Goal: Information Seeking & Learning: Learn about a topic

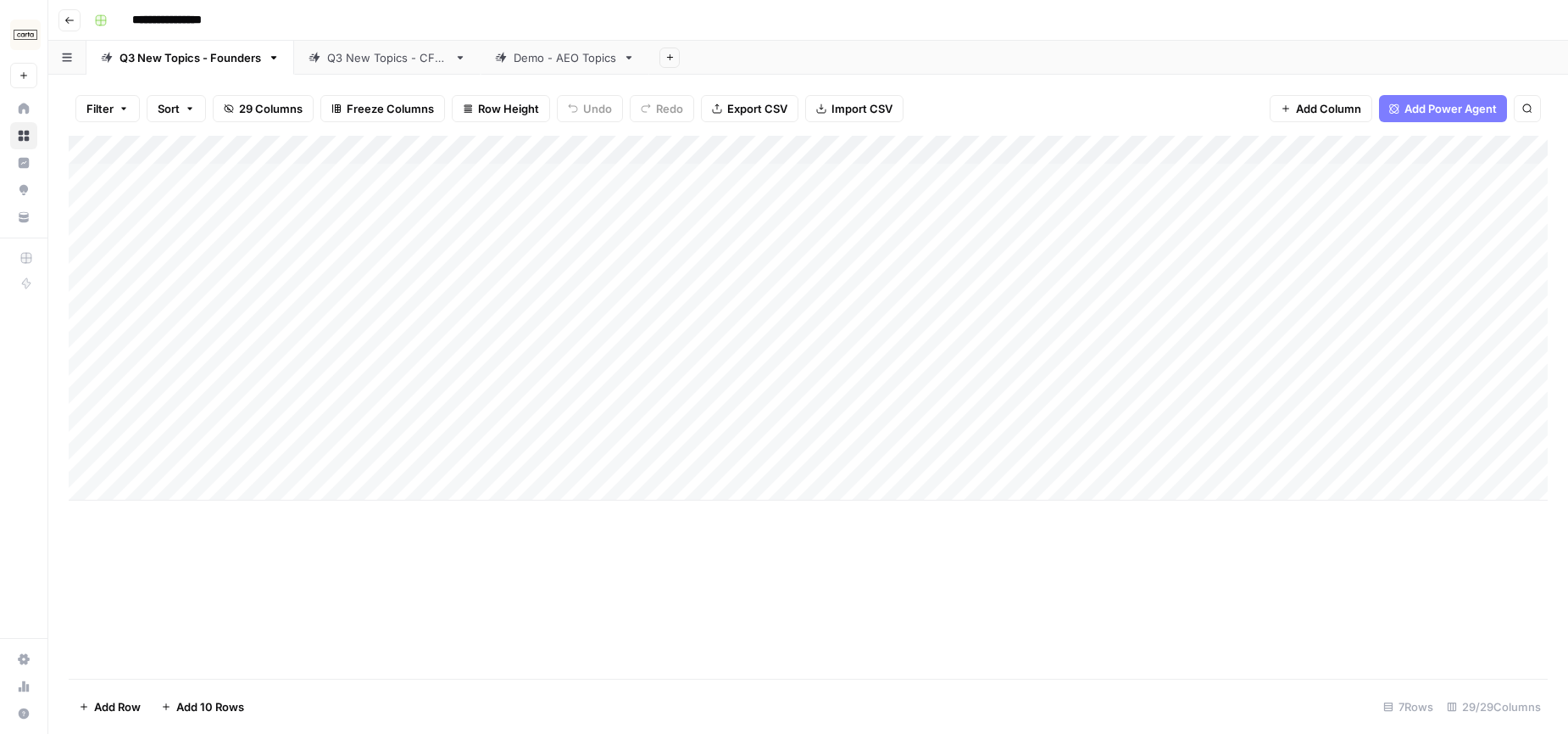
click at [479, 15] on div "**********" at bounding box center [819, 19] width 1464 height 27
click at [58, 17] on button "Go back" at bounding box center [69, 20] width 22 height 22
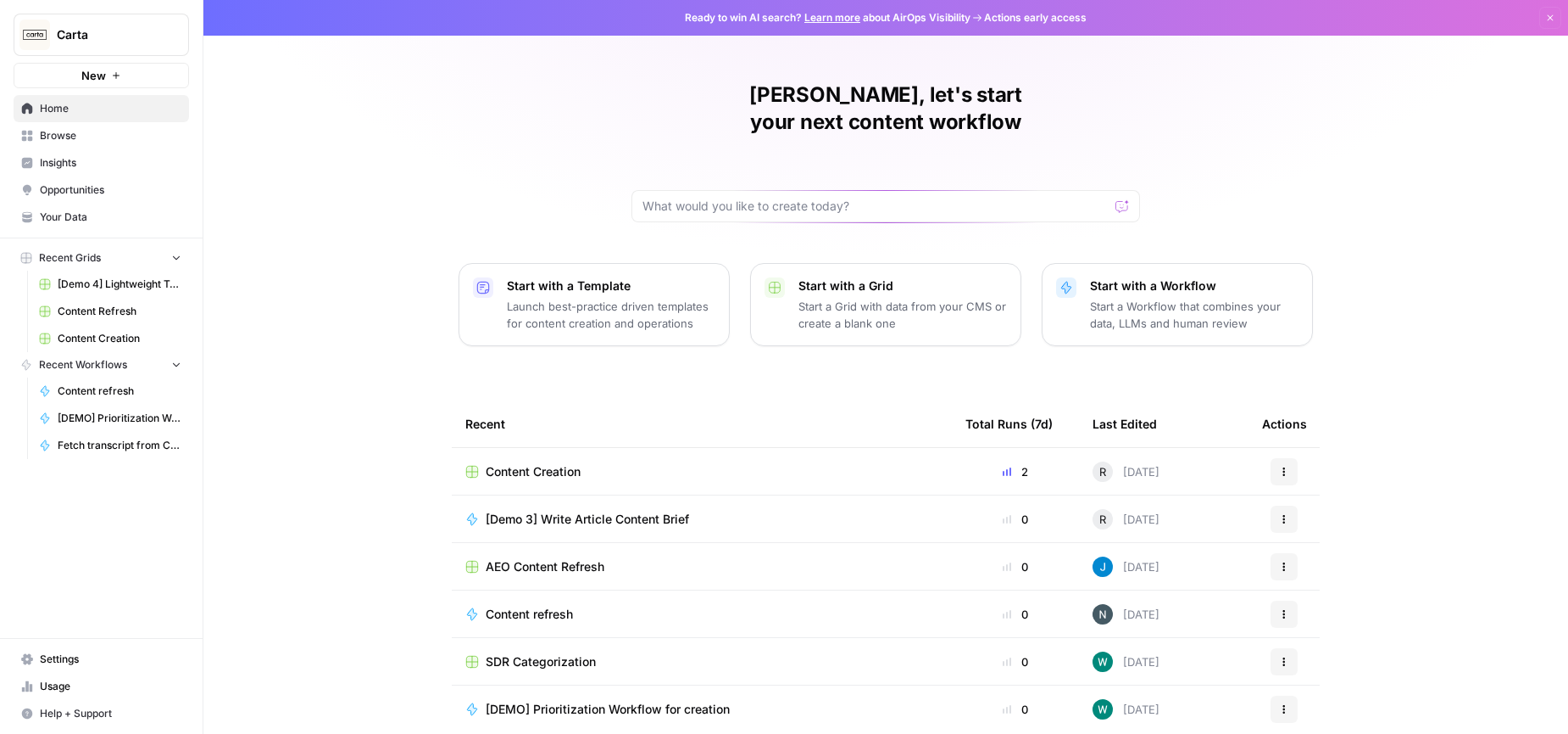
scroll to position [46, 0]
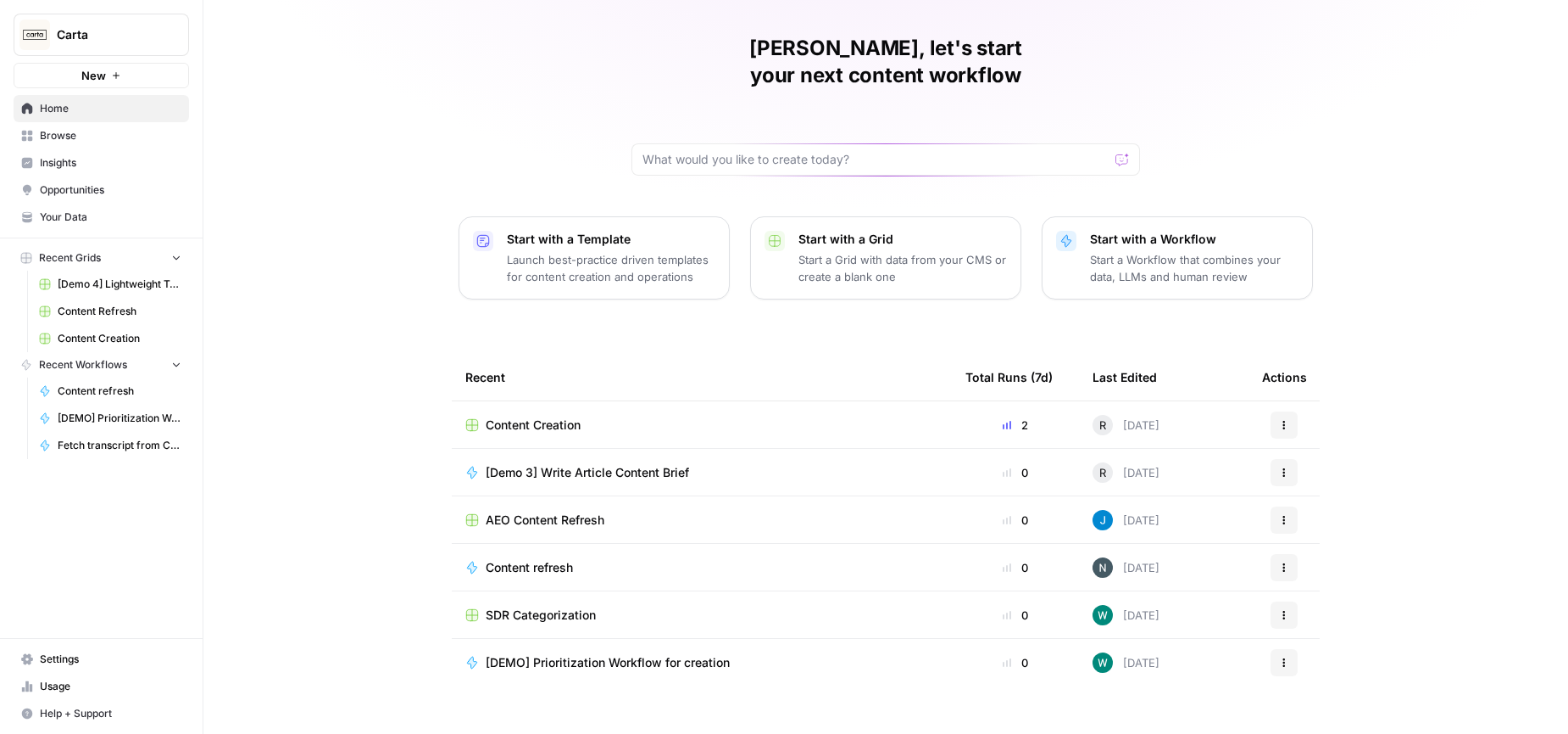
click at [565, 512] on span "AEO Content Refresh" at bounding box center [545, 520] width 118 height 17
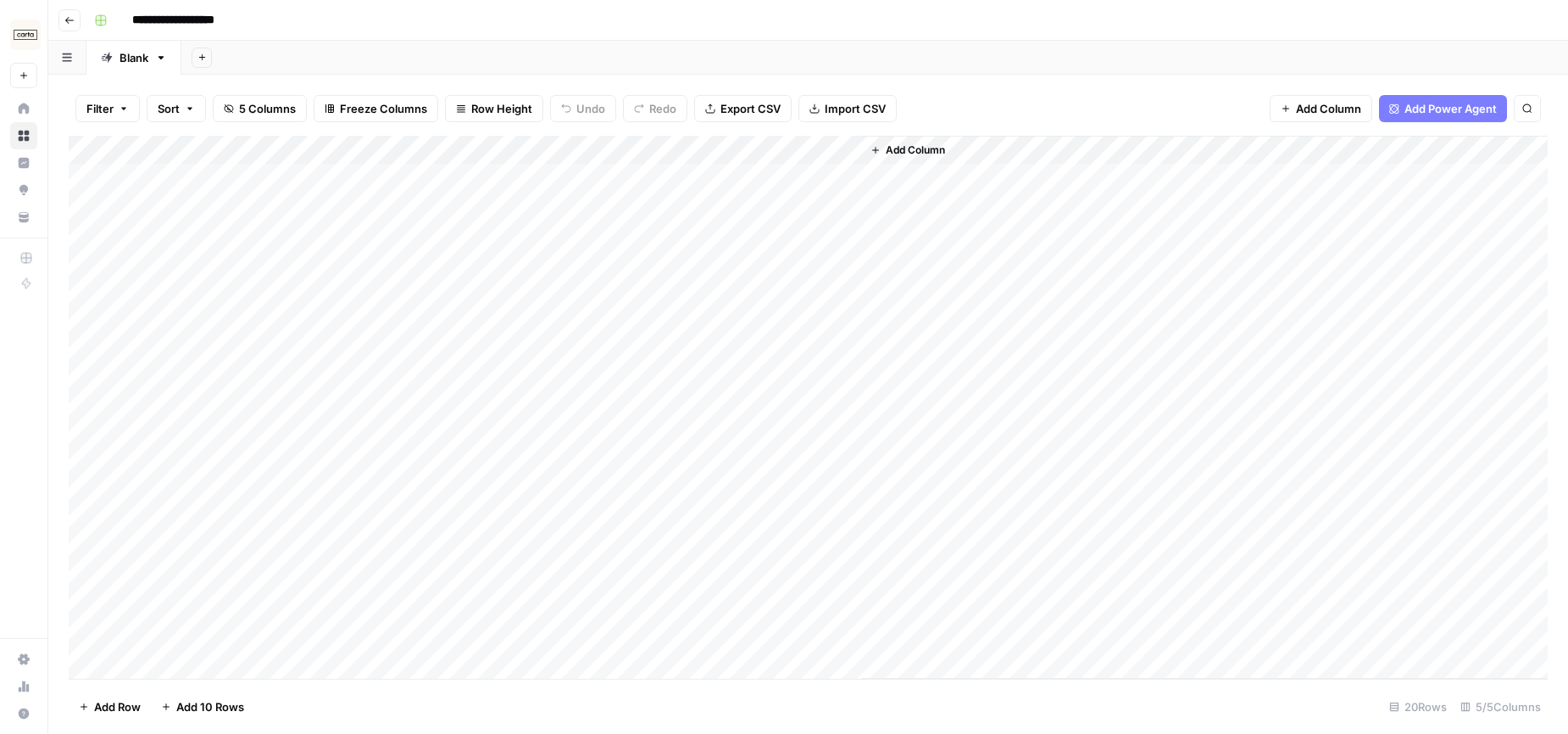
click at [887, 14] on div "**********" at bounding box center [819, 19] width 1464 height 27
click at [68, 21] on icon "button" at bounding box center [69, 19] width 10 height 10
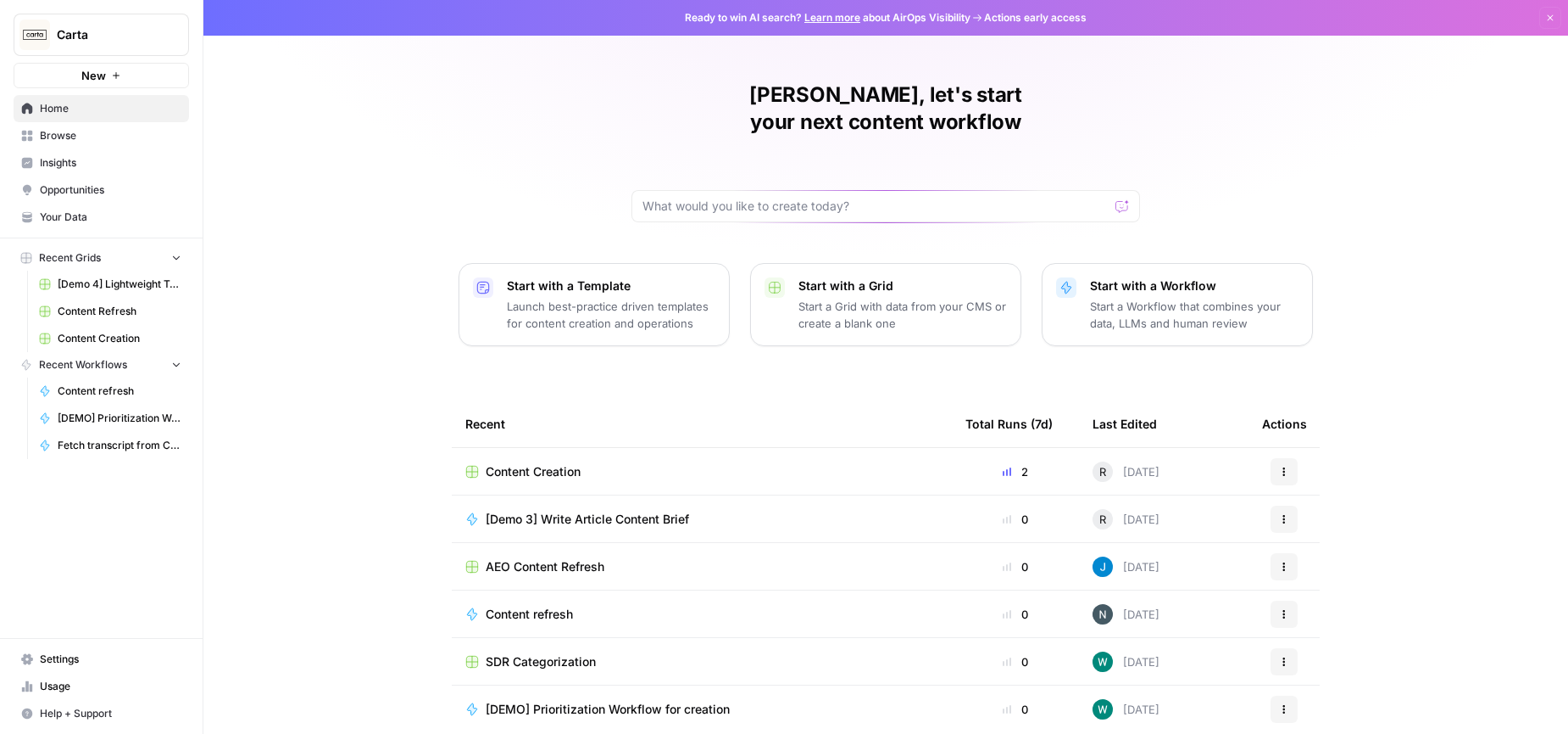
drag, startPoint x: 524, startPoint y: 118, endPoint x: 359, endPoint y: 133, distance: 165.7
click at [523, 117] on div "[PERSON_NAME], let's start your next content workflow Start with a Template Lau…" at bounding box center [885, 404] width 1364 height 807
click at [1221, 127] on div "[PERSON_NAME], let's start your next content workflow Start with a Template Lau…" at bounding box center [885, 404] width 1364 height 807
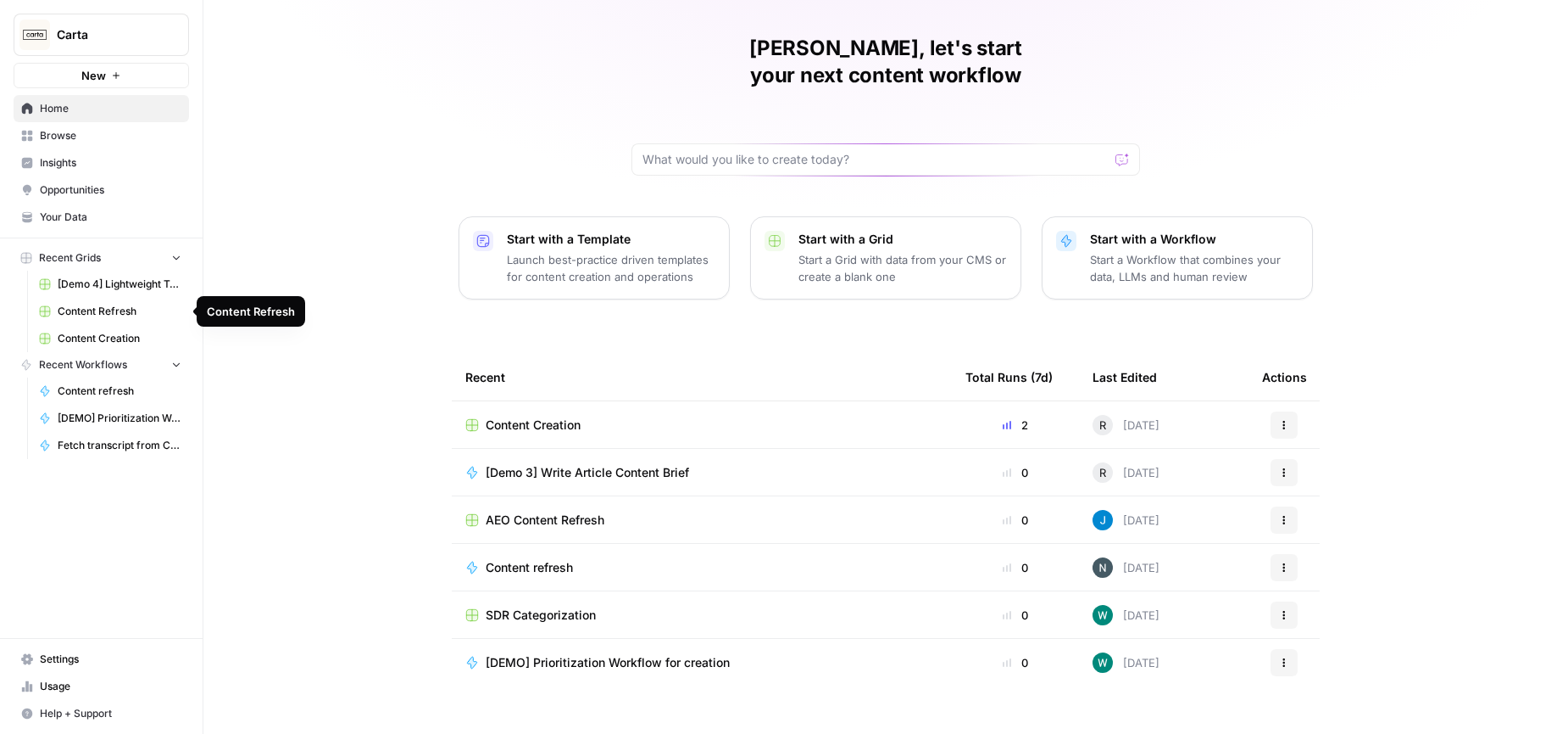
click at [360, 295] on div "[PERSON_NAME], let's start your next content workflow Start with a Template Lau…" at bounding box center [885, 357] width 1364 height 807
click at [425, 383] on div "[PERSON_NAME], let's start your next content workflow Start with a Template Lau…" at bounding box center [885, 357] width 1364 height 807
click at [398, 309] on div "[PERSON_NAME], let's start your next content workflow Start with a Template Lau…" at bounding box center [885, 357] width 1364 height 807
click at [77, 159] on span "Insights" at bounding box center [110, 163] width 142 height 15
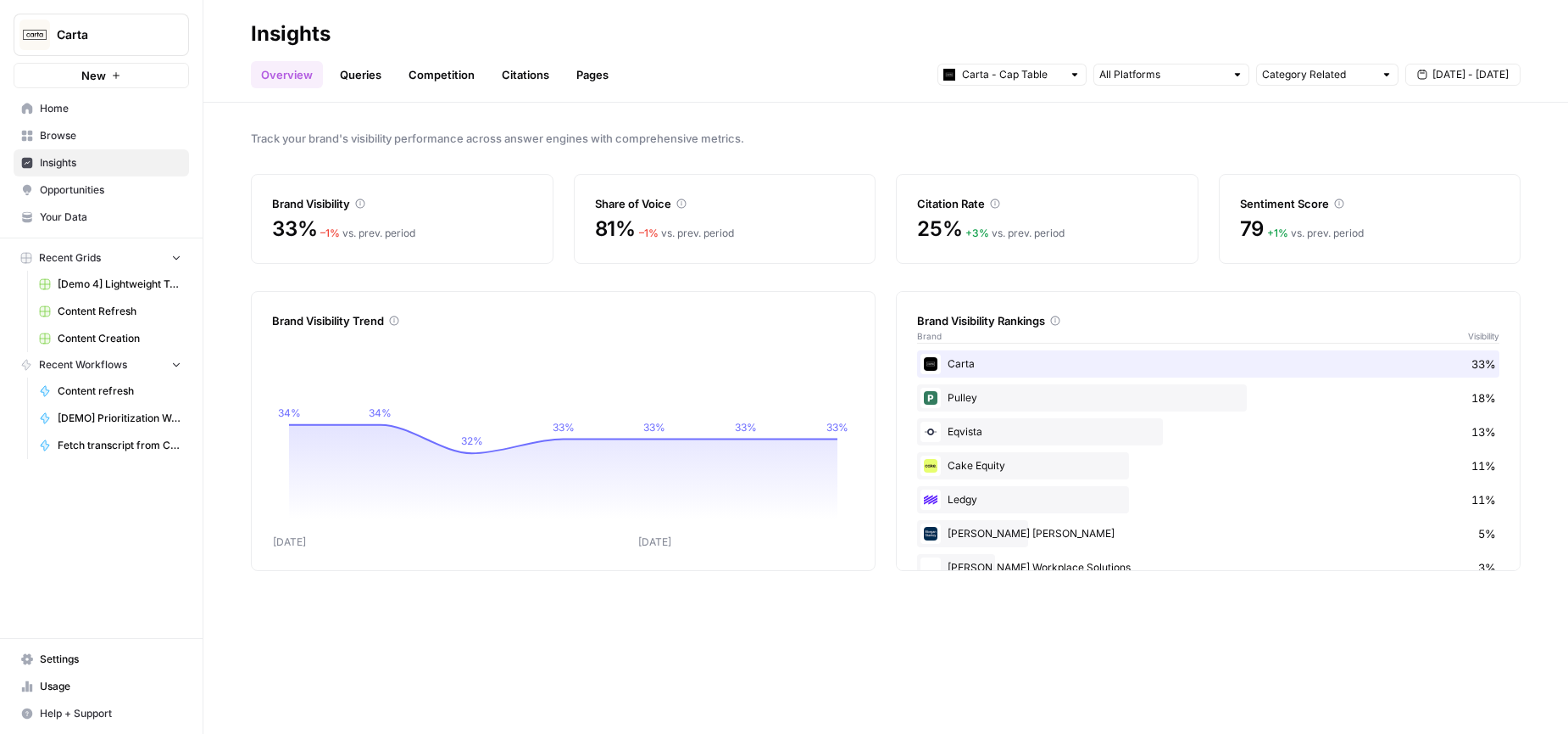
click at [245, 275] on div "Track your brand's visibility performance across answer engines with comprehens…" at bounding box center [885, 418] width 1364 height 631
click at [350, 70] on link "Queries" at bounding box center [360, 74] width 62 height 27
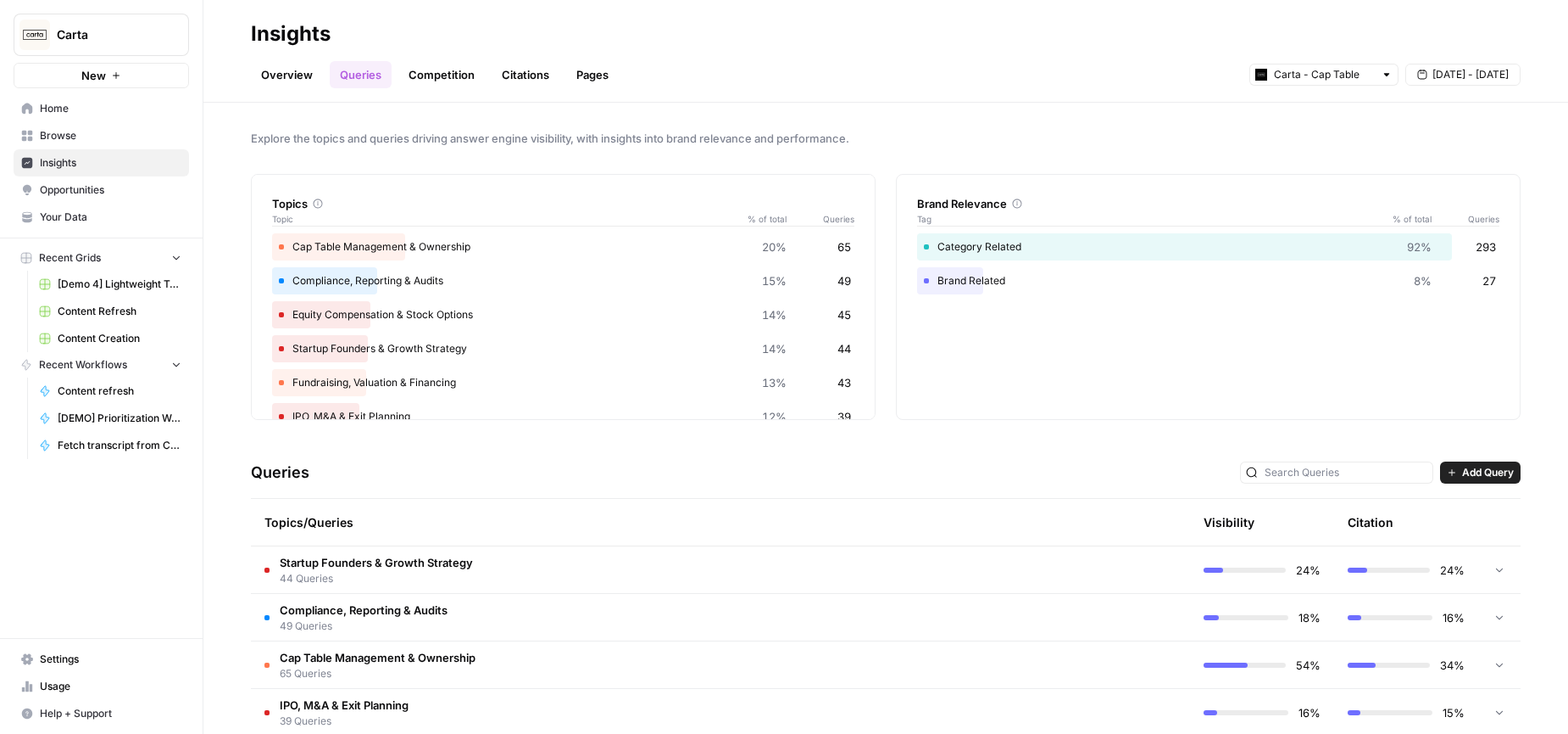
scroll to position [172, 0]
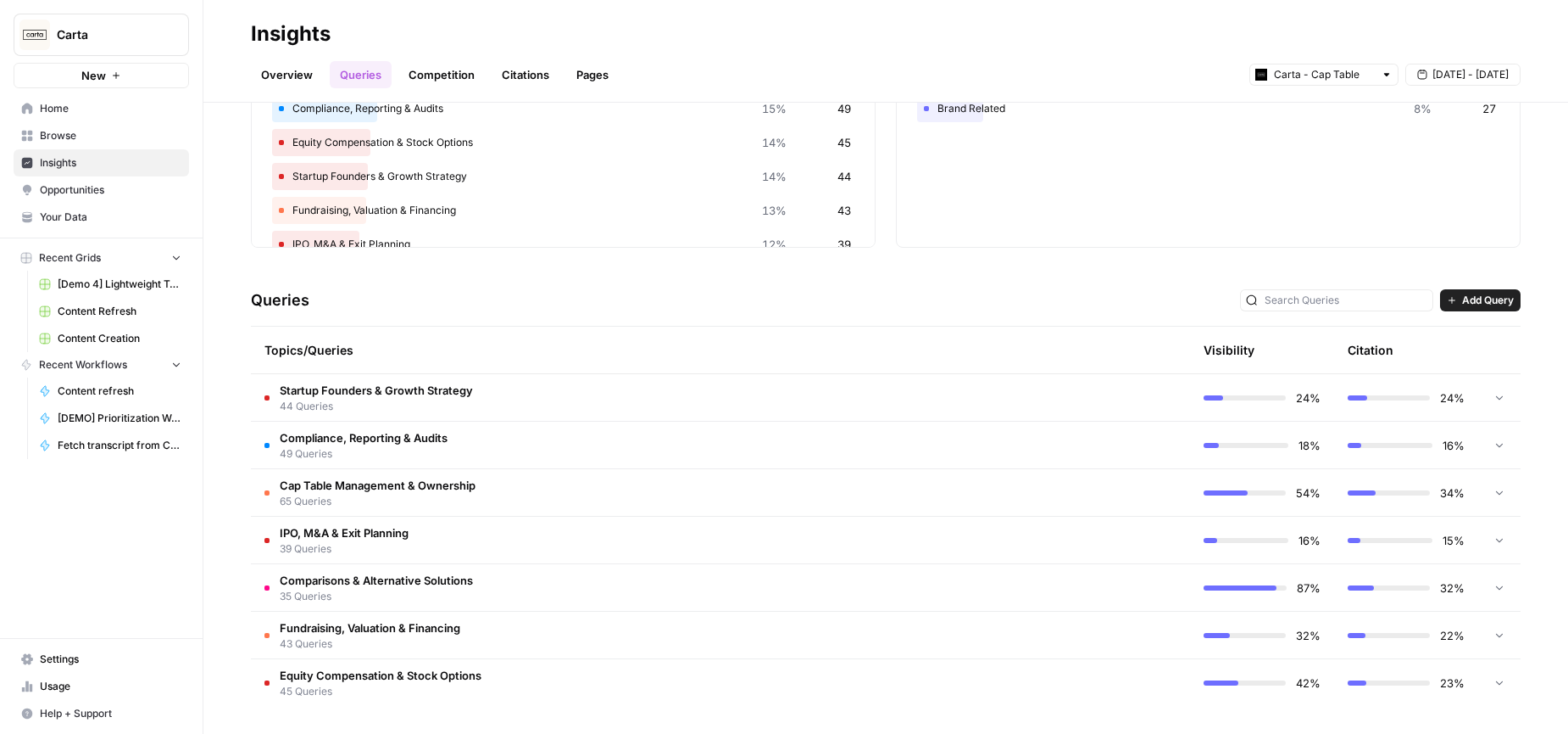
click at [427, 392] on span "Startup Founders & Growth Strategy" at bounding box center [376, 390] width 193 height 17
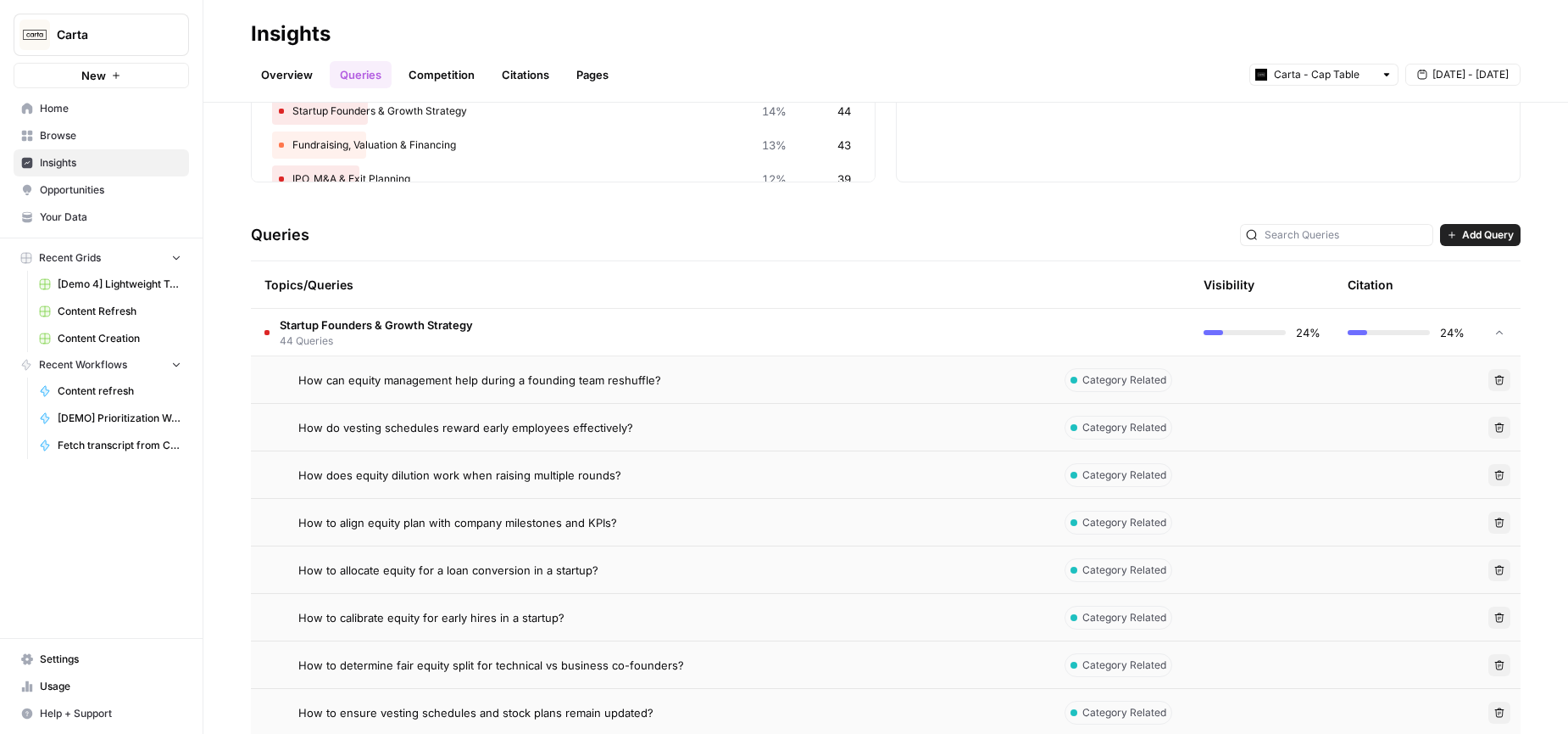
scroll to position [242, 0]
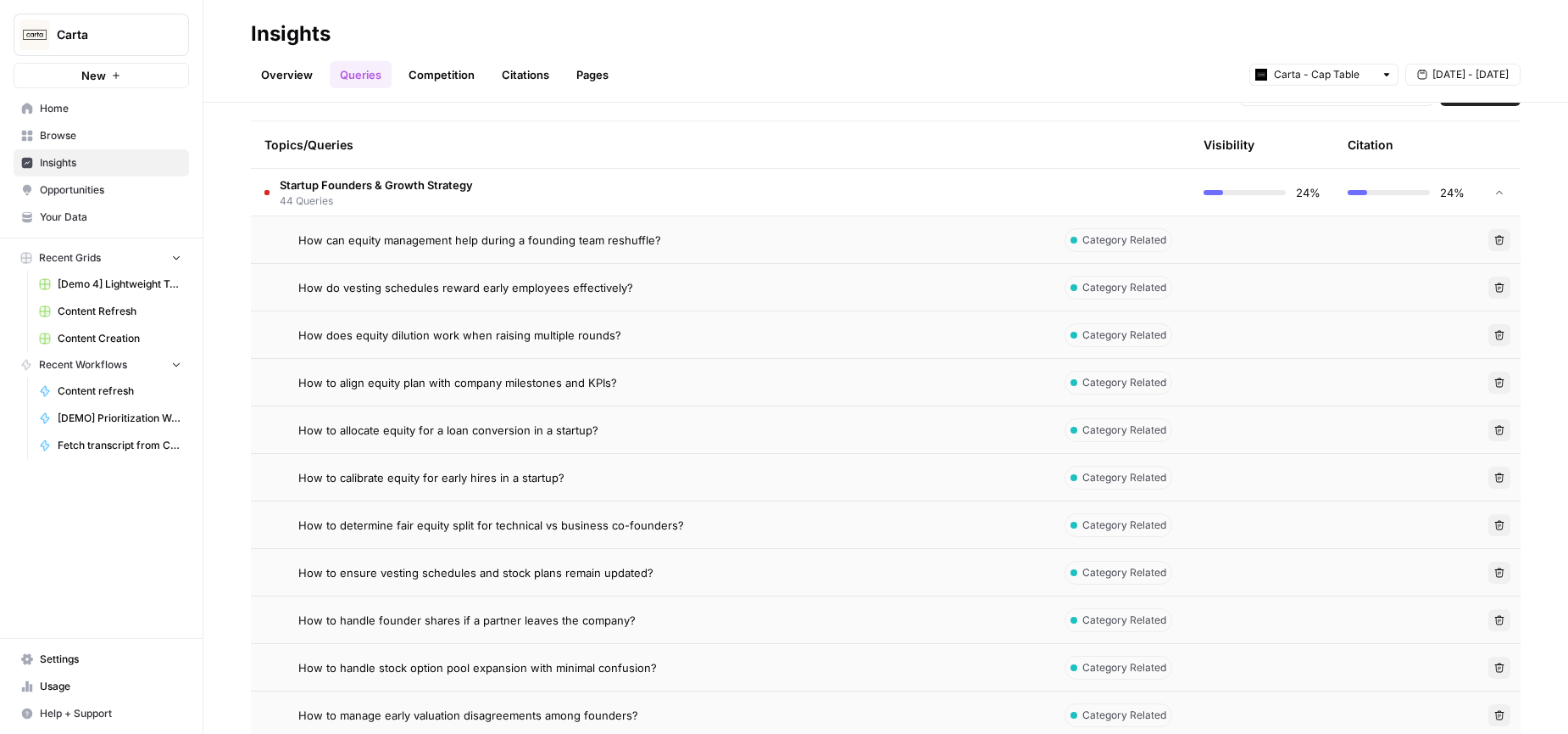
click at [502, 188] on td "Startup Founders & Growth Strategy 44 Queries" at bounding box center [648, 192] width 796 height 46
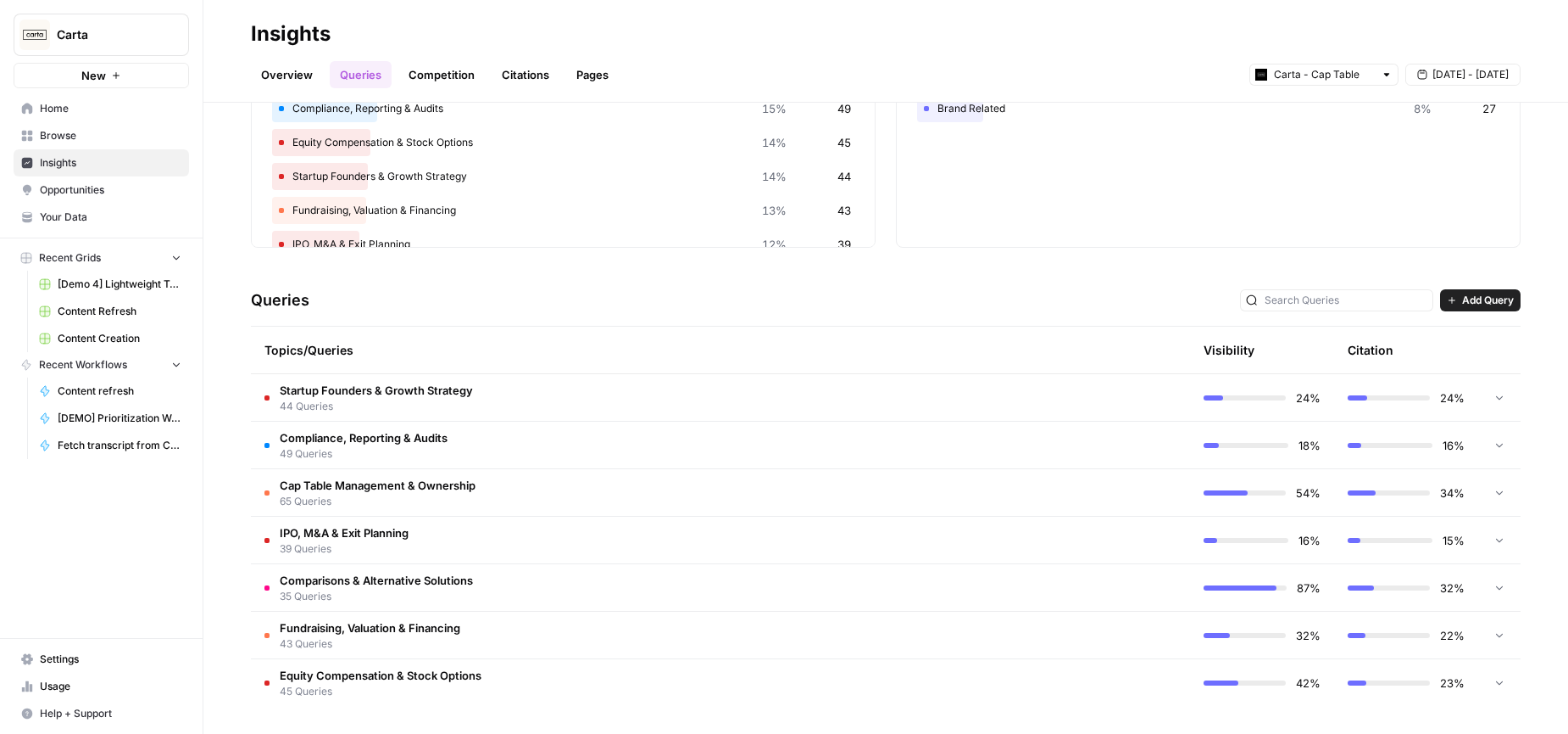
click at [443, 499] on span "65 Queries" at bounding box center [377, 501] width 196 height 15
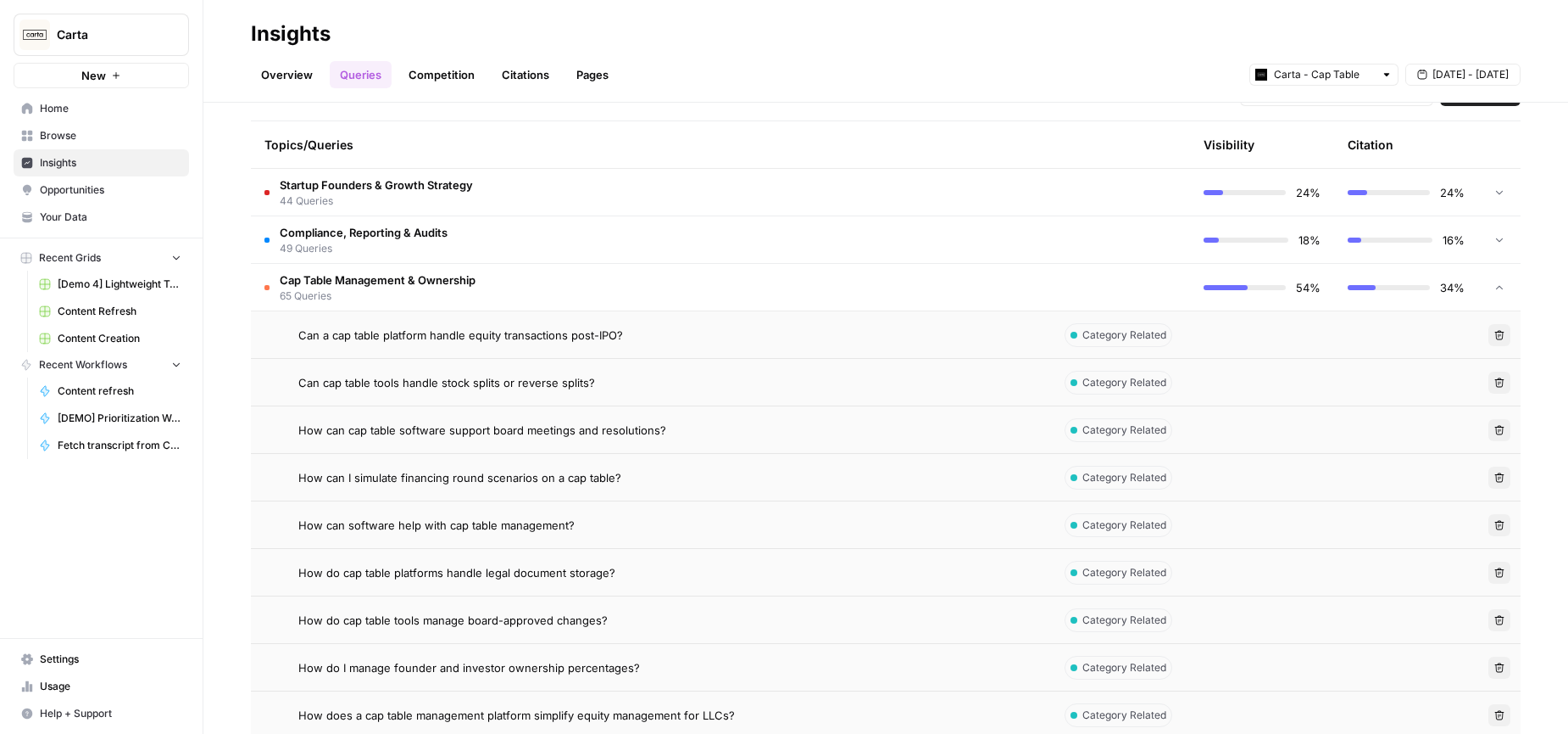
click at [502, 335] on span "Can a cap table platform handle equity transactions post-IPO?" at bounding box center [461, 335] width 325 height 17
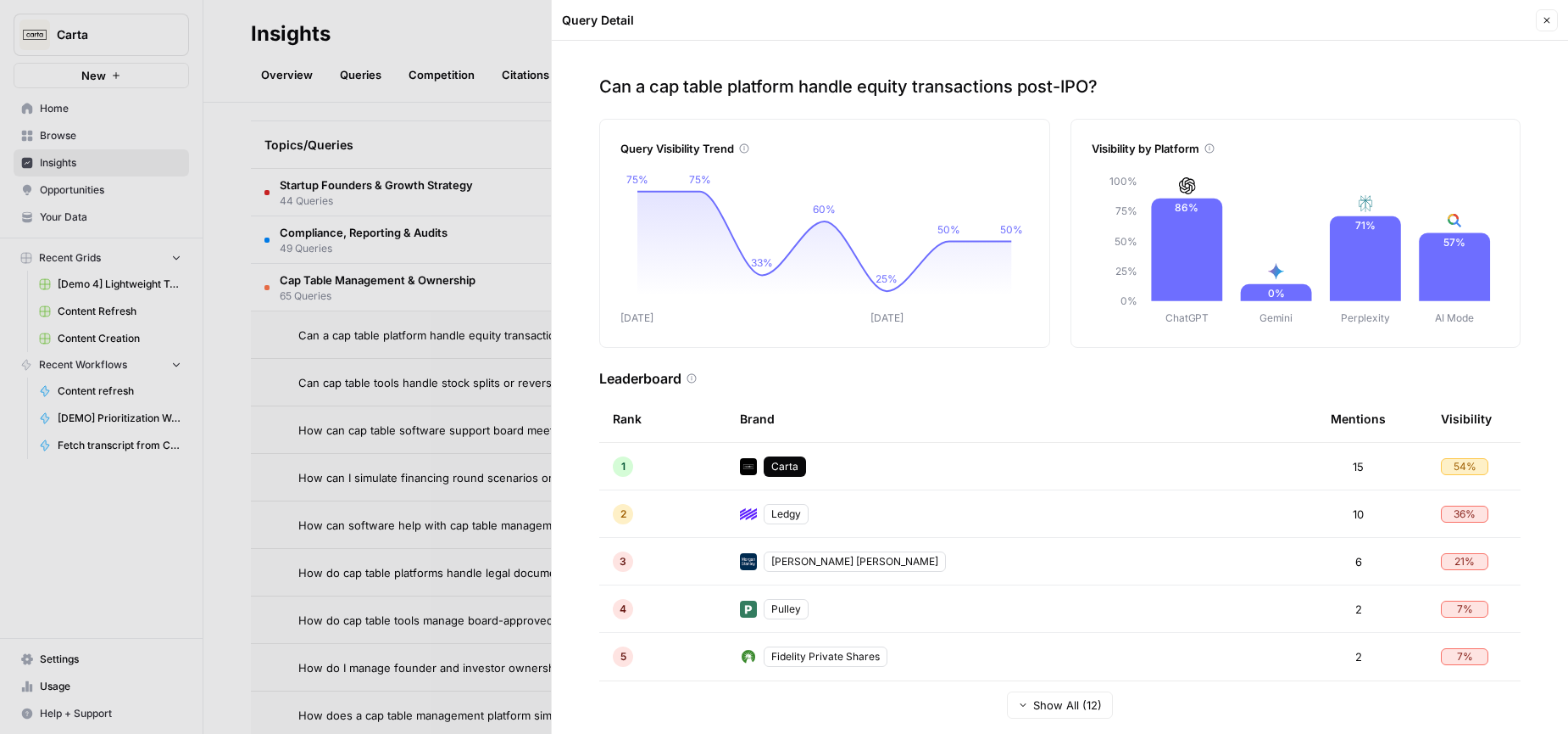
click at [1540, 21] on button "Close" at bounding box center [1548, 20] width 22 height 22
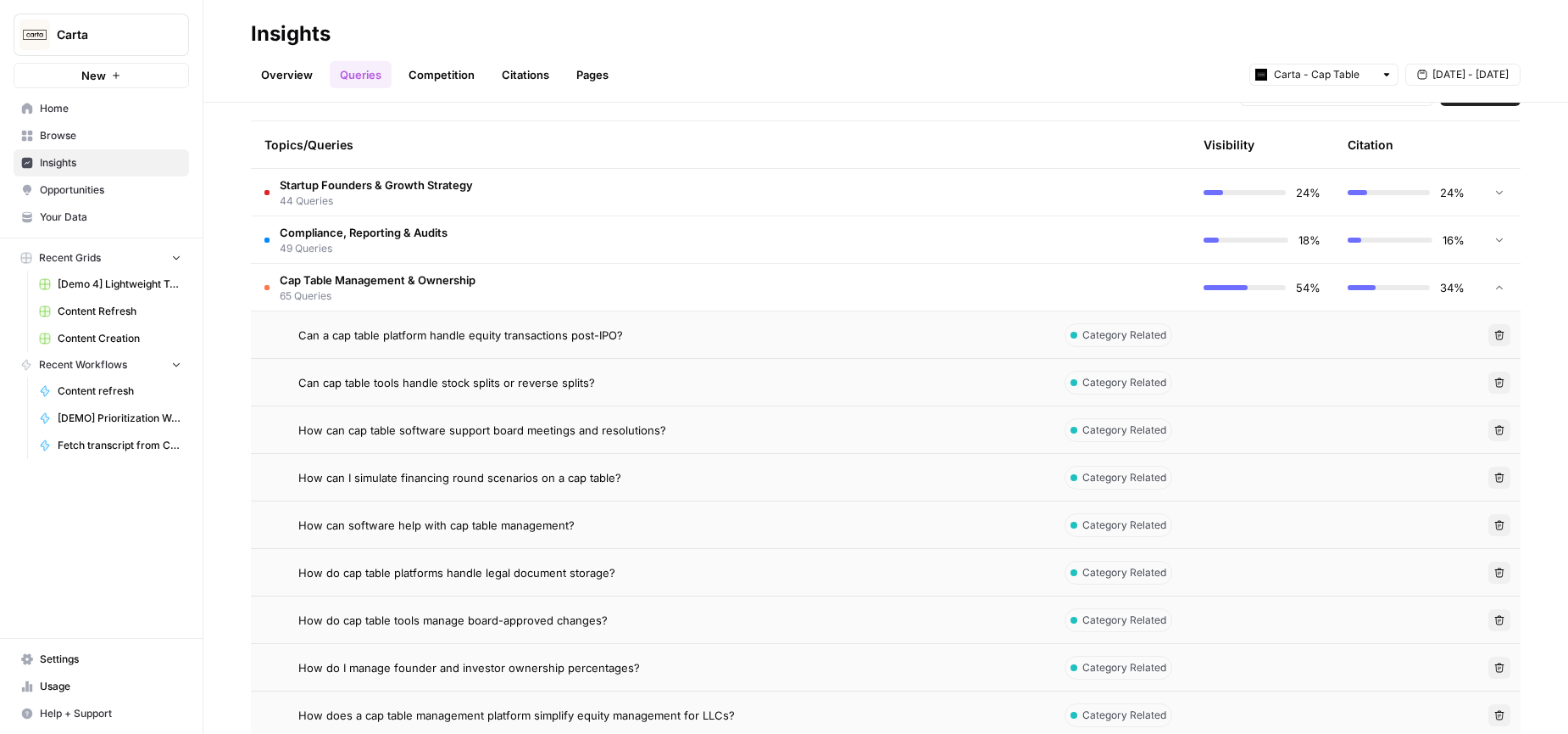
click at [468, 479] on span "How can I simulate financing round scenarios on a cap table?" at bounding box center [460, 478] width 323 height 17
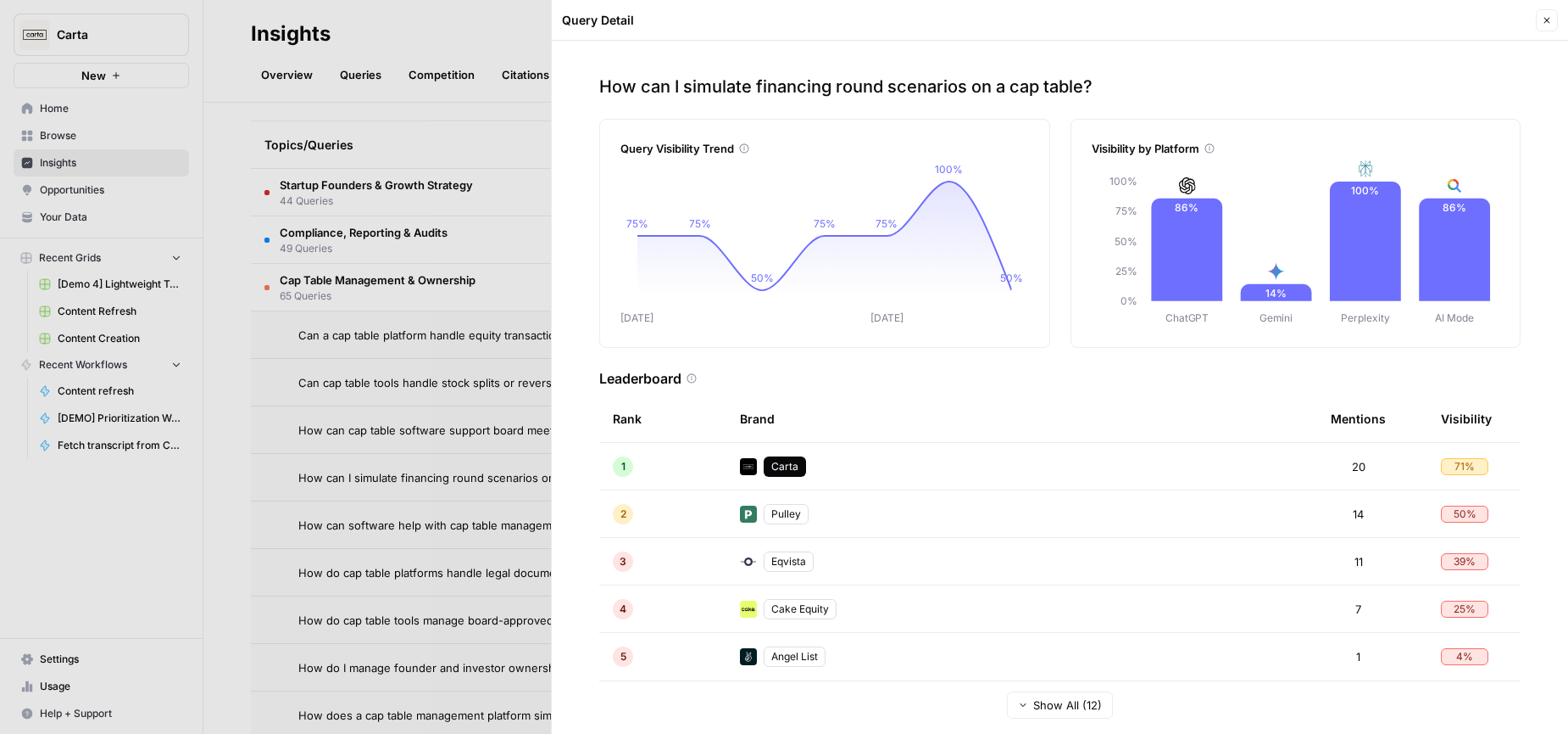
click at [1543, 21] on icon "button" at bounding box center [1547, 19] width 10 height 10
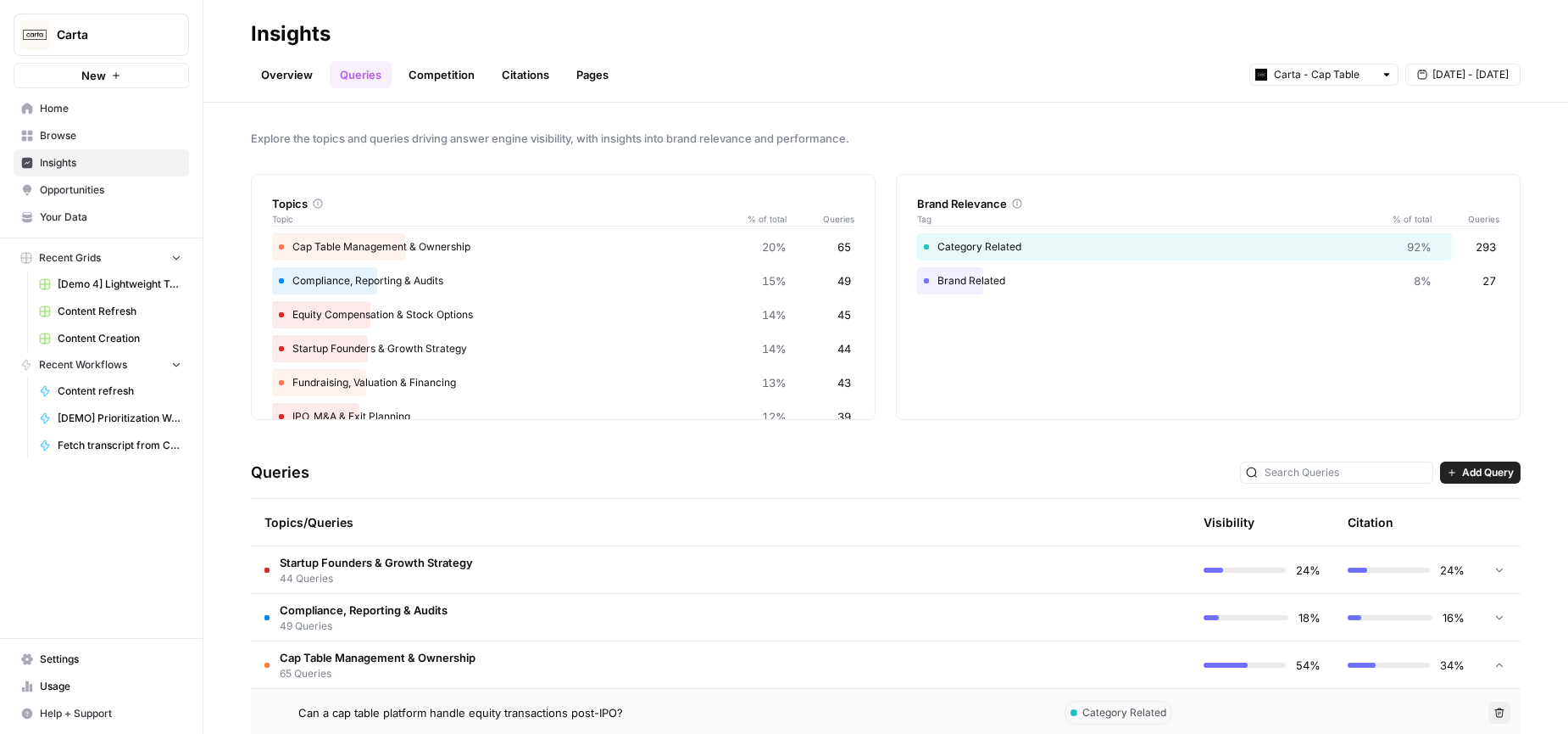
click at [957, 76] on div "Overview Queries Competition Citations Pages Carta - Cap Table [DATE] - [DATE]" at bounding box center [885, 68] width 1270 height 41
click at [289, 79] on link "Overview" at bounding box center [287, 74] width 72 height 27
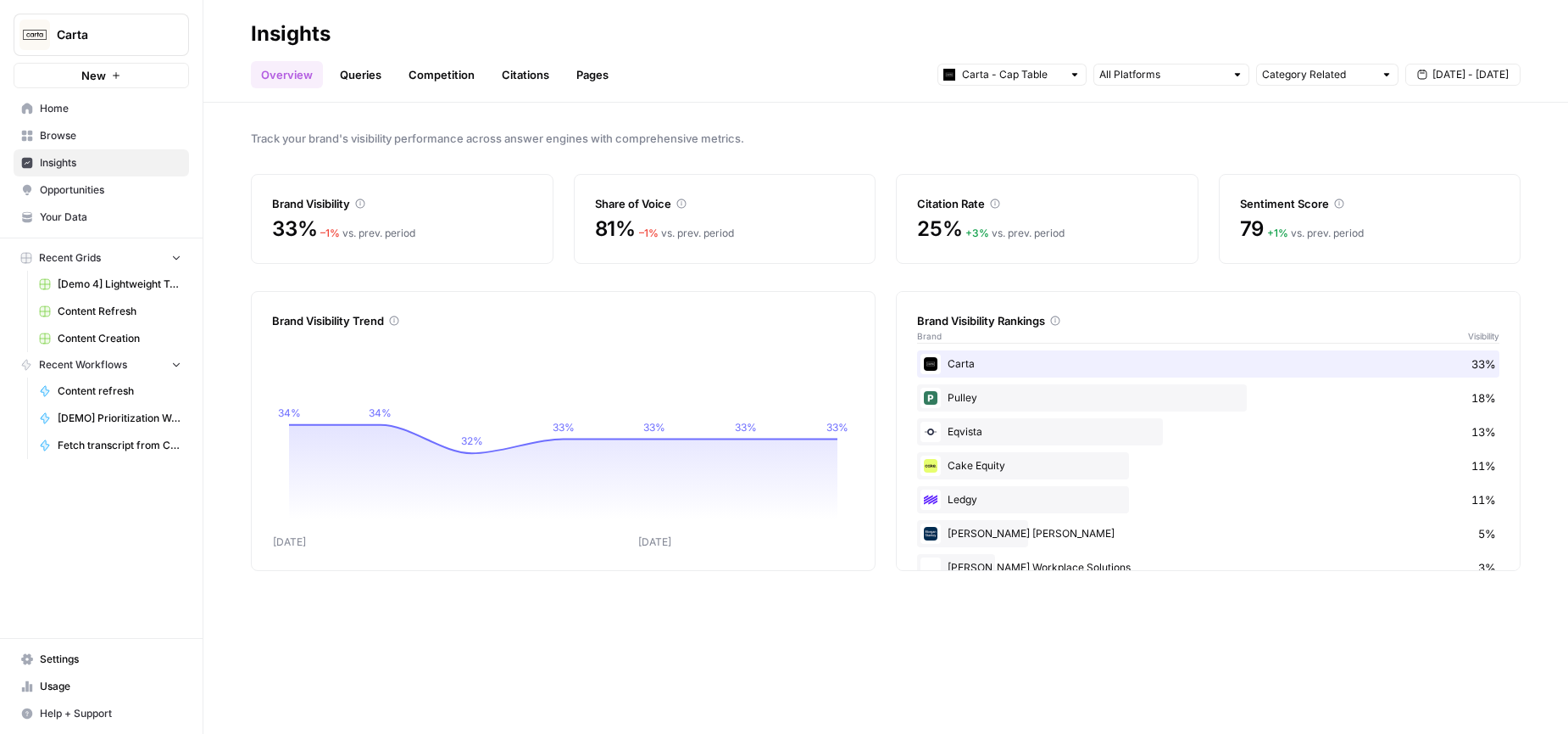
click at [888, 289] on div "Track your brand's visibility performance across answer engines with comprehens…" at bounding box center [885, 418] width 1364 height 631
click at [353, 74] on link "Queries" at bounding box center [360, 74] width 62 height 27
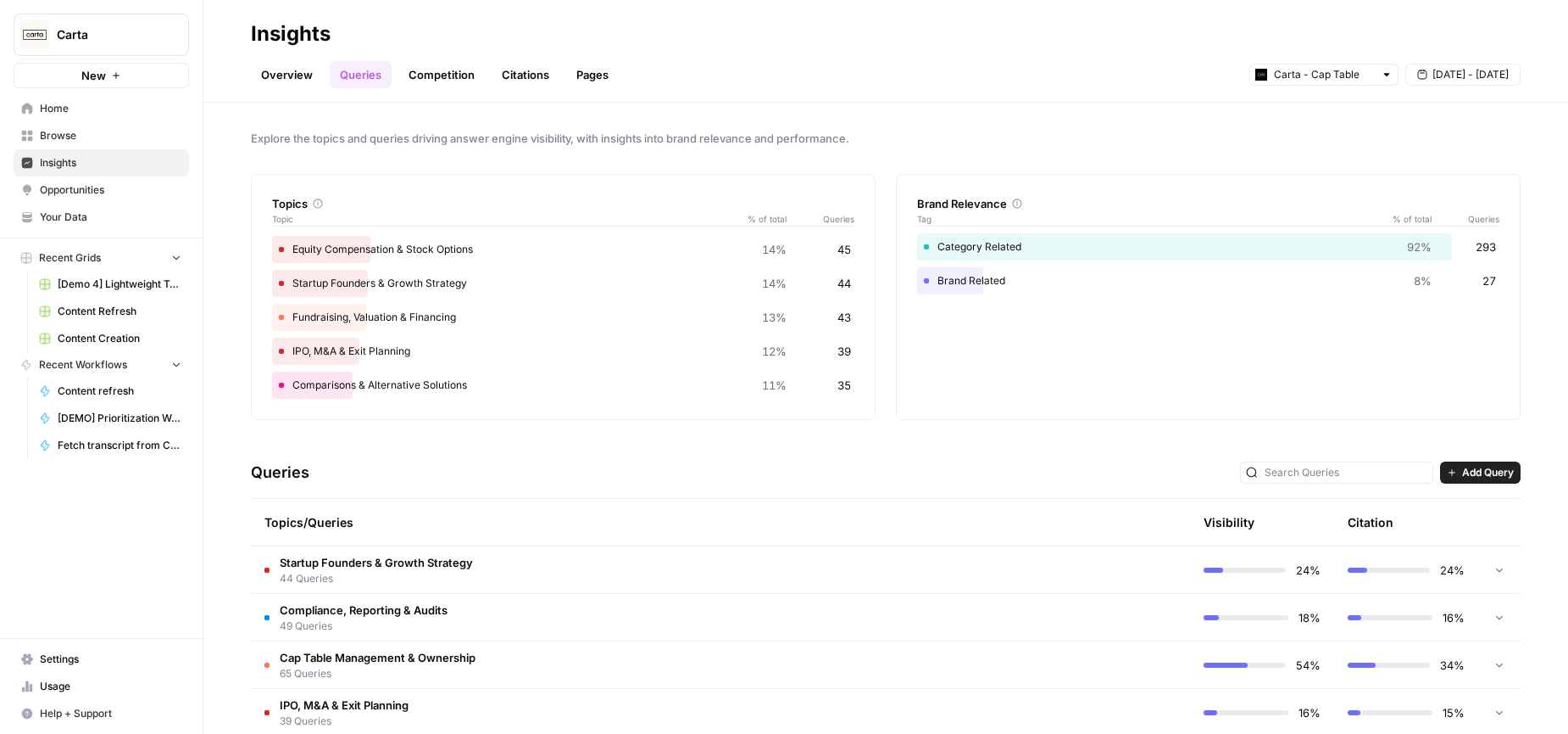
scroll to position [172, 0]
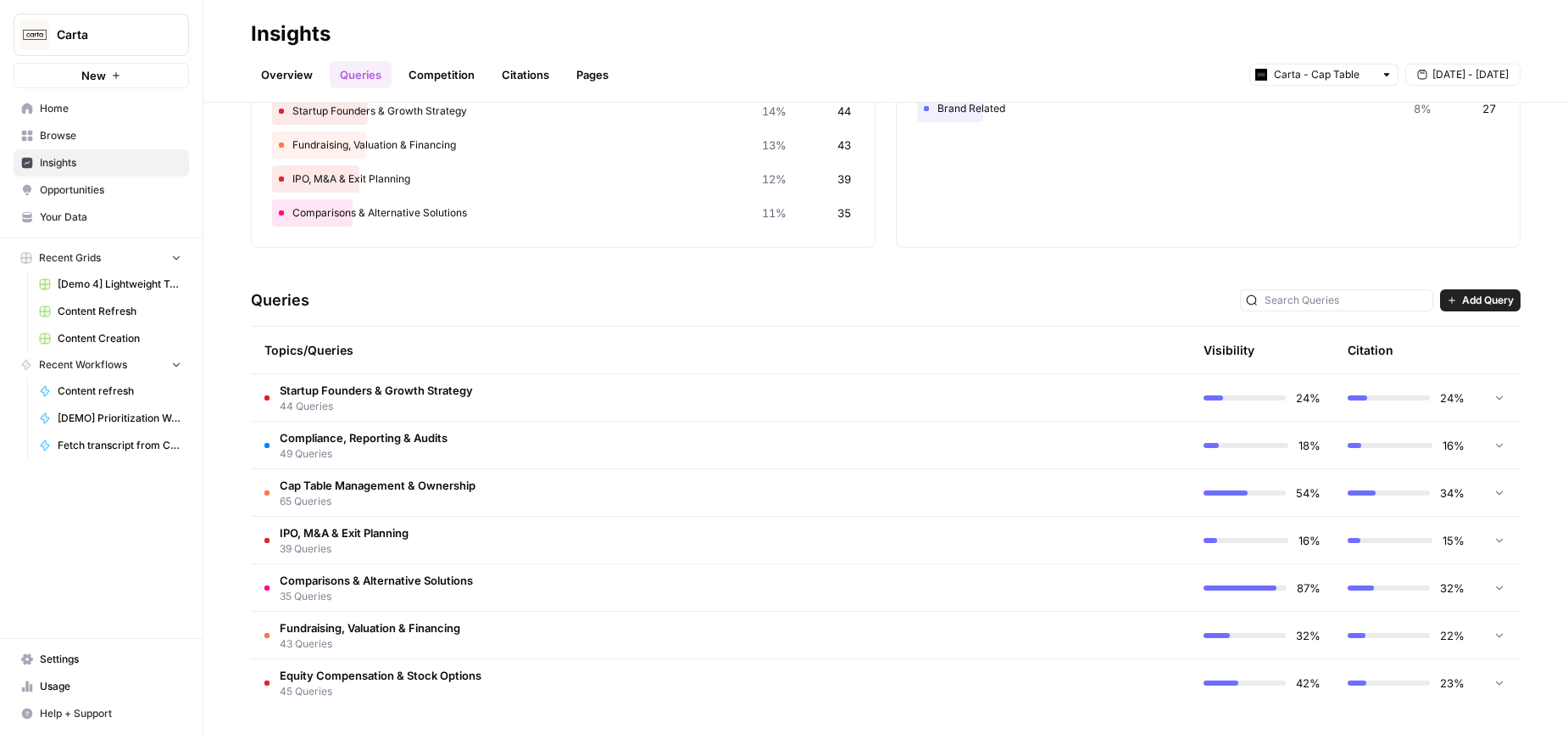
click at [425, 578] on span "Comparisons & Alternative Solutions" at bounding box center [376, 580] width 193 height 17
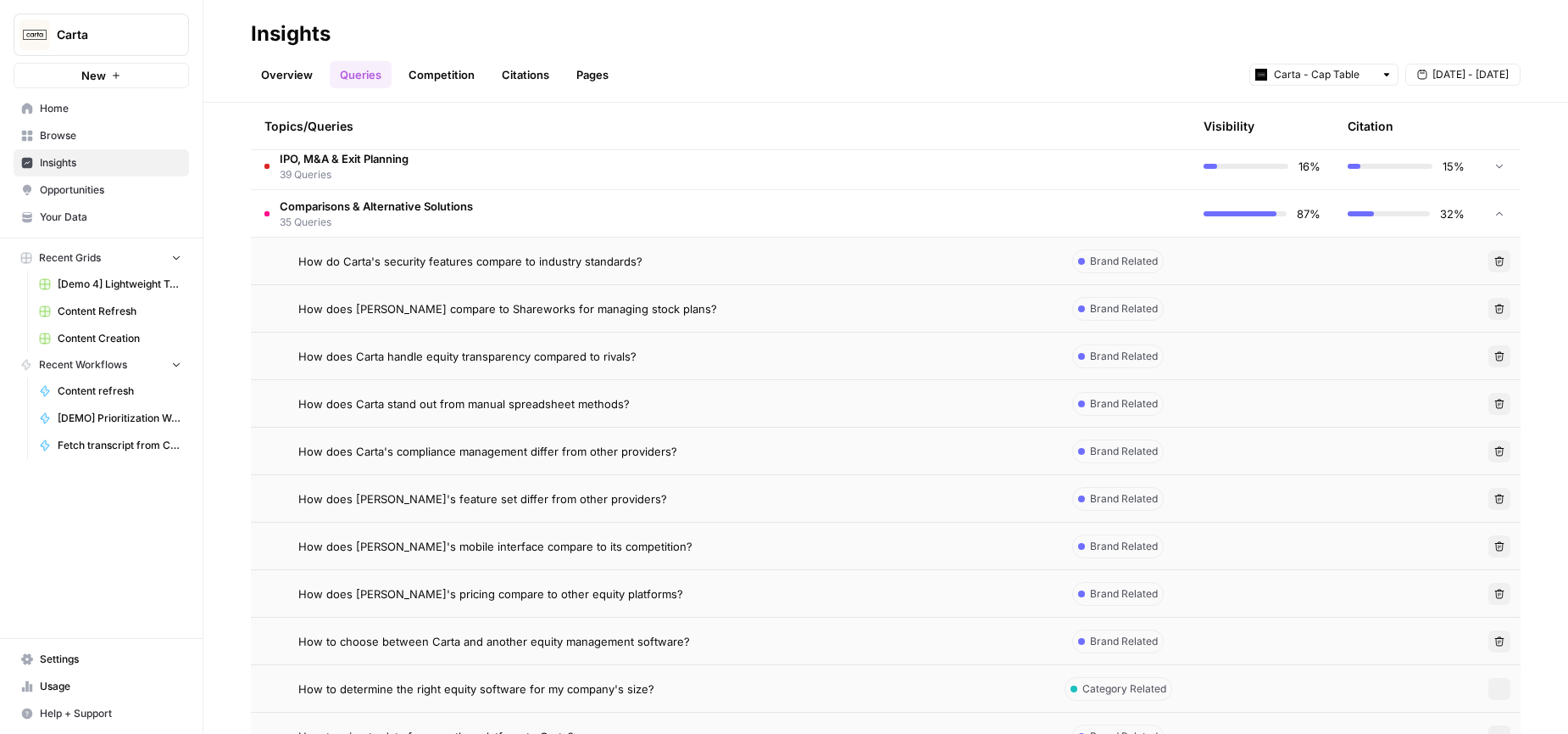
scroll to position [550, 0]
click at [539, 259] on span "How do Carta's security features compare to industry standards?" at bounding box center [471, 257] width 344 height 17
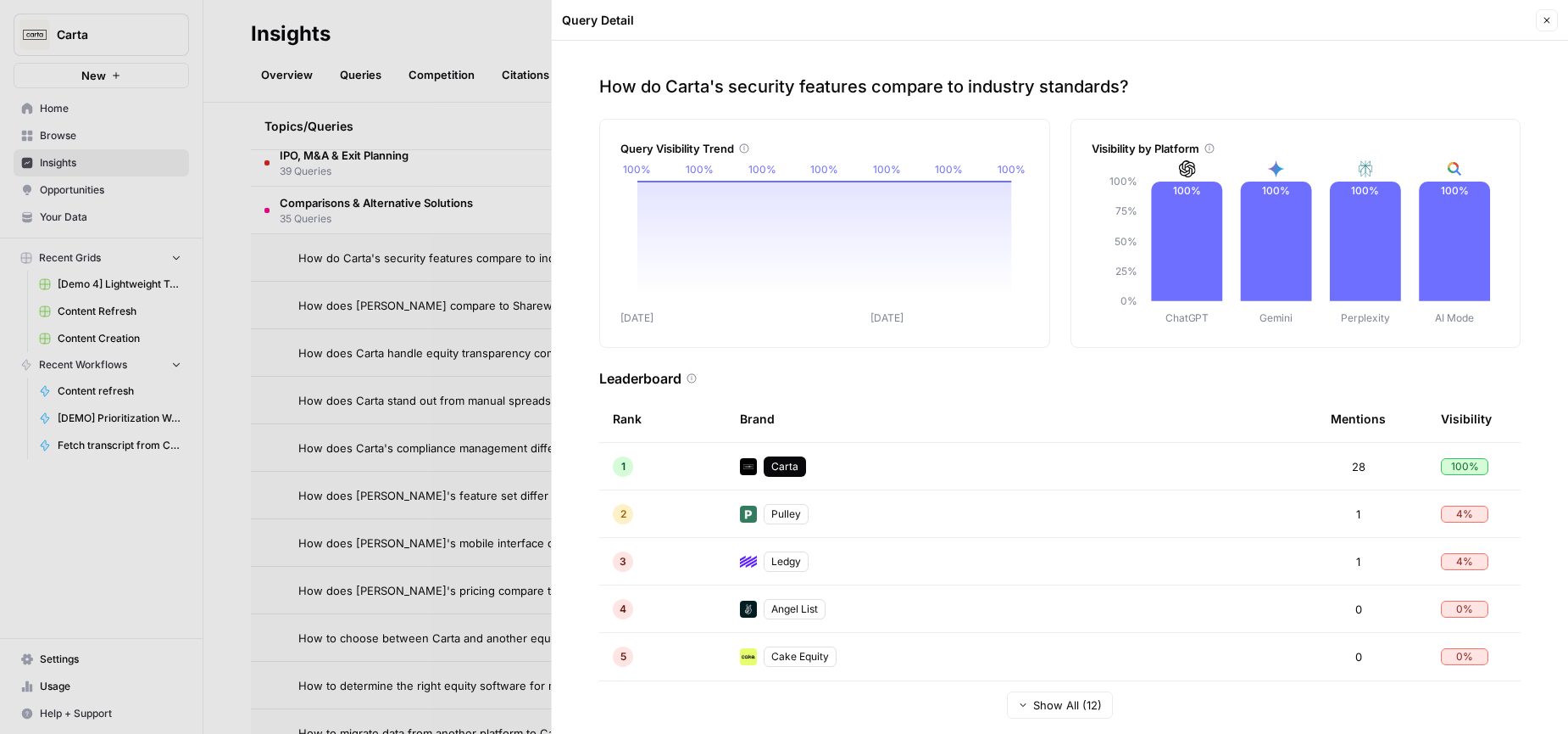
click at [1548, 23] on icon "button" at bounding box center [1547, 19] width 10 height 10
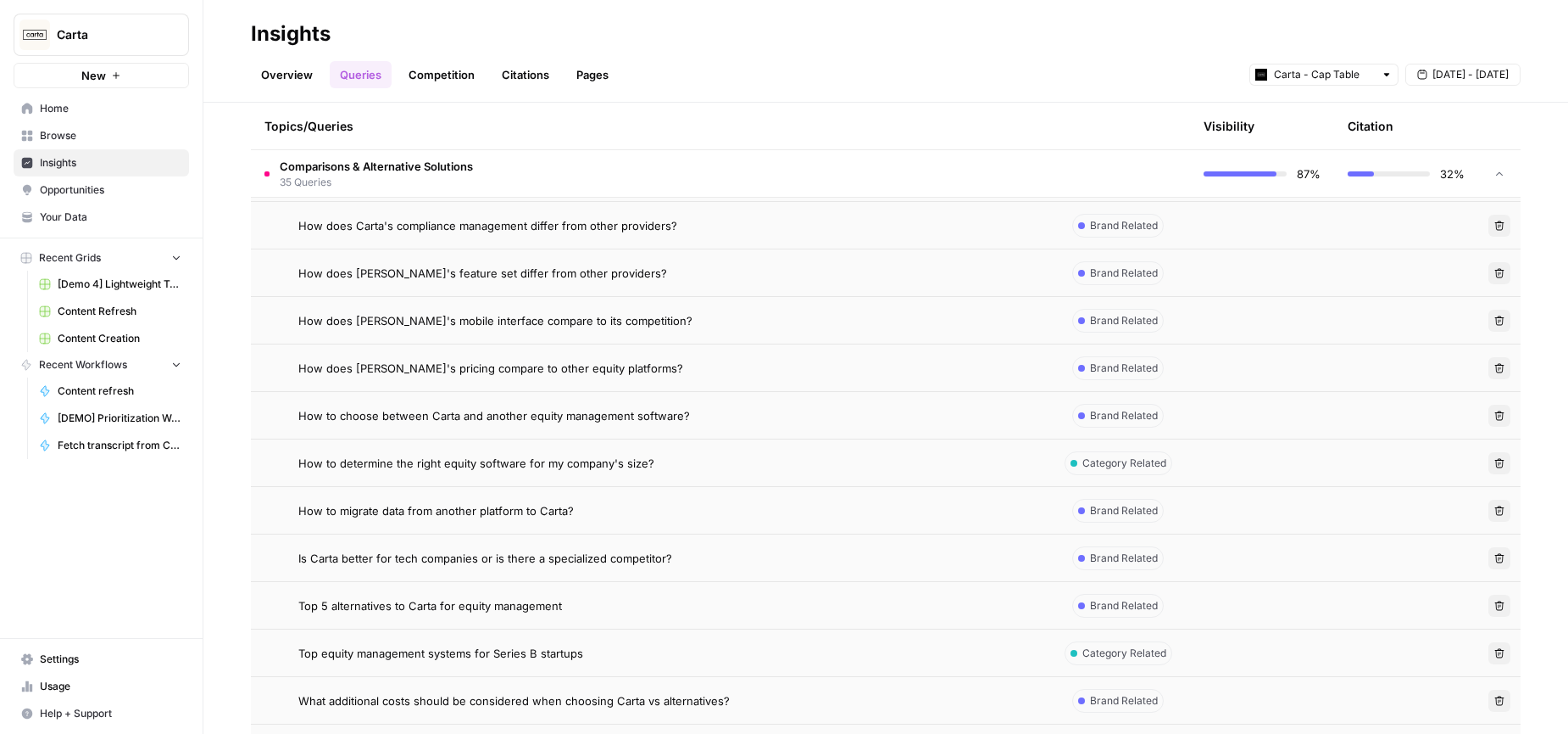
scroll to position [787, 0]
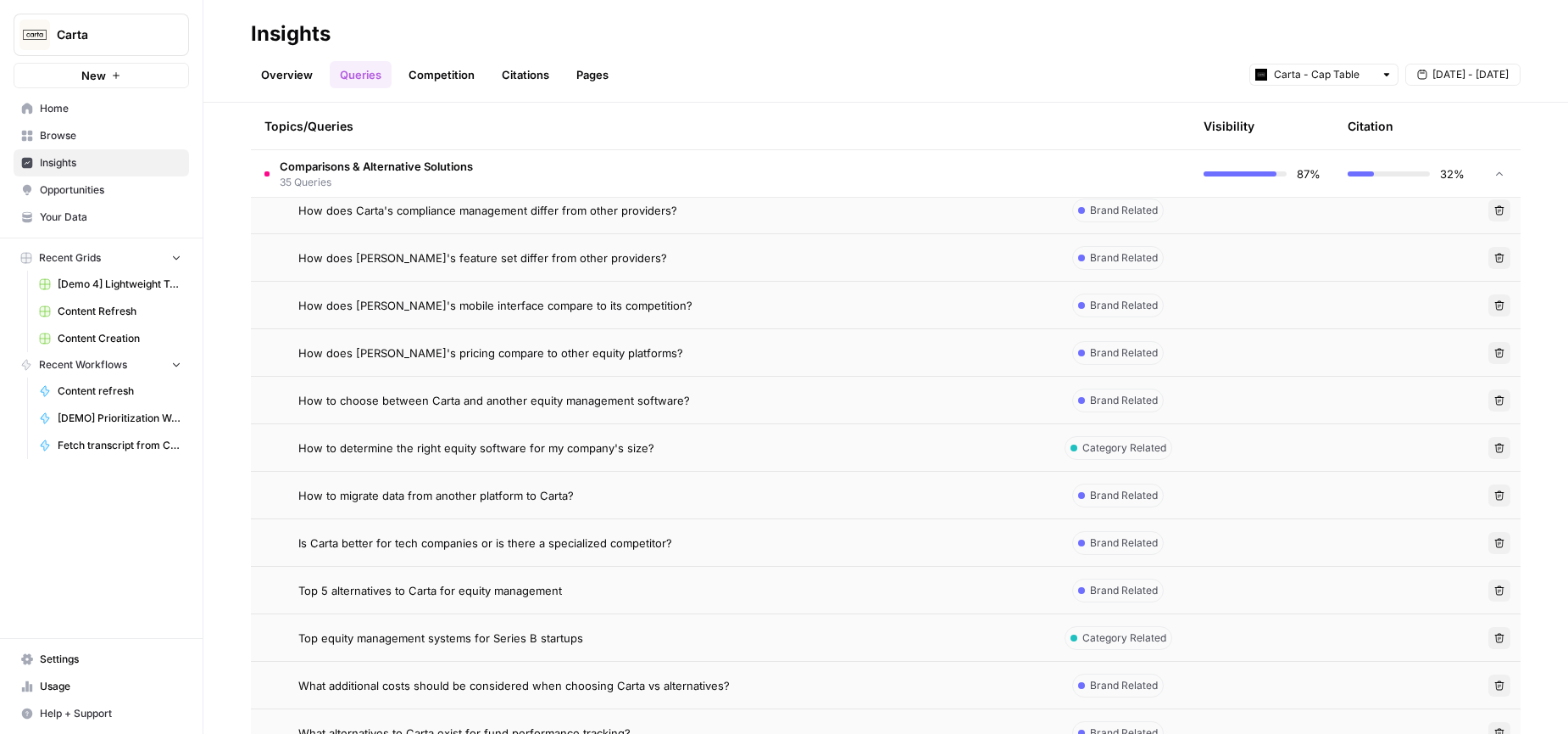
click at [497, 449] on span "How to determine the right equity software for my company's size?" at bounding box center [476, 448] width 356 height 17
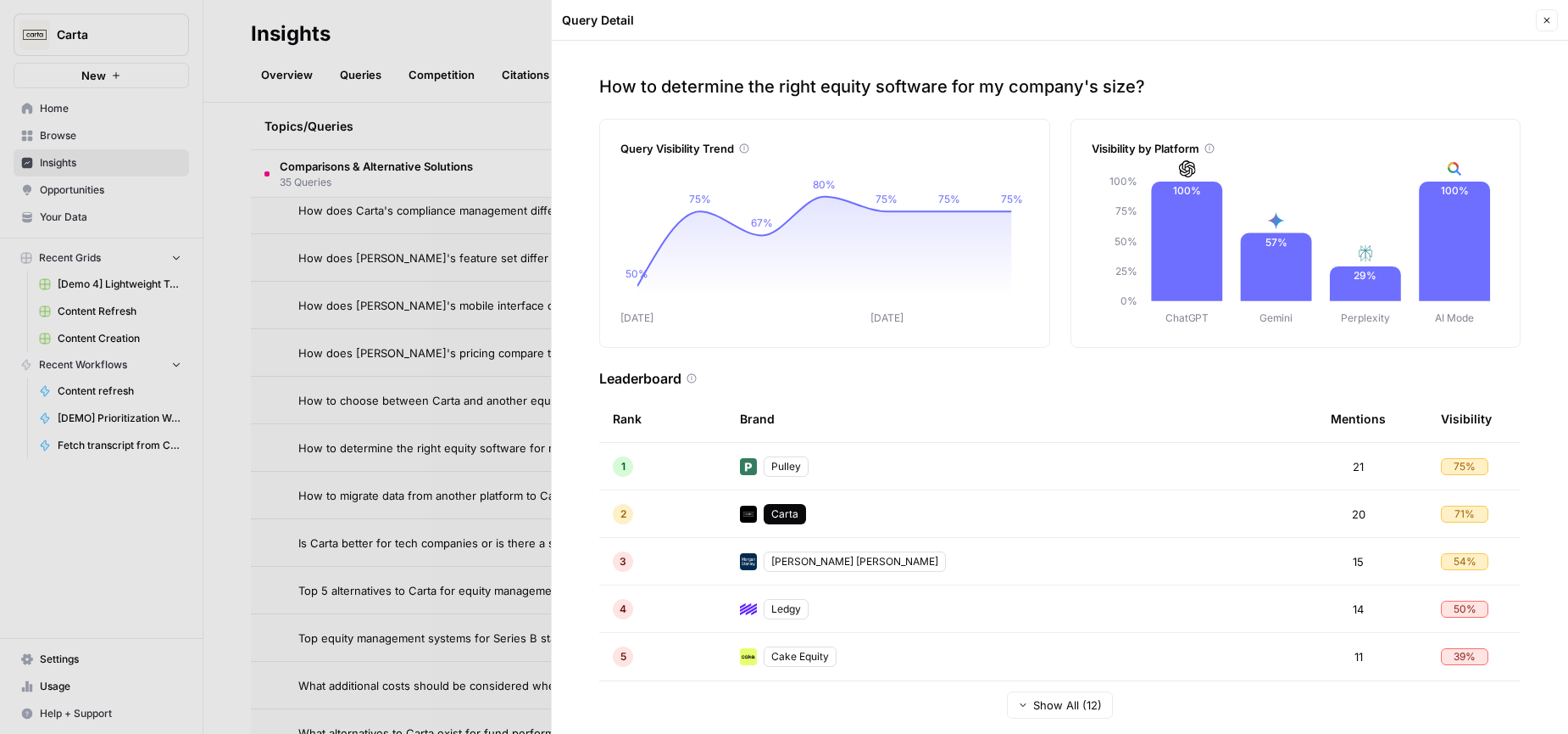
click at [1548, 21] on icon "button" at bounding box center [1547, 19] width 10 height 10
